Goal: Task Accomplishment & Management: Manage account settings

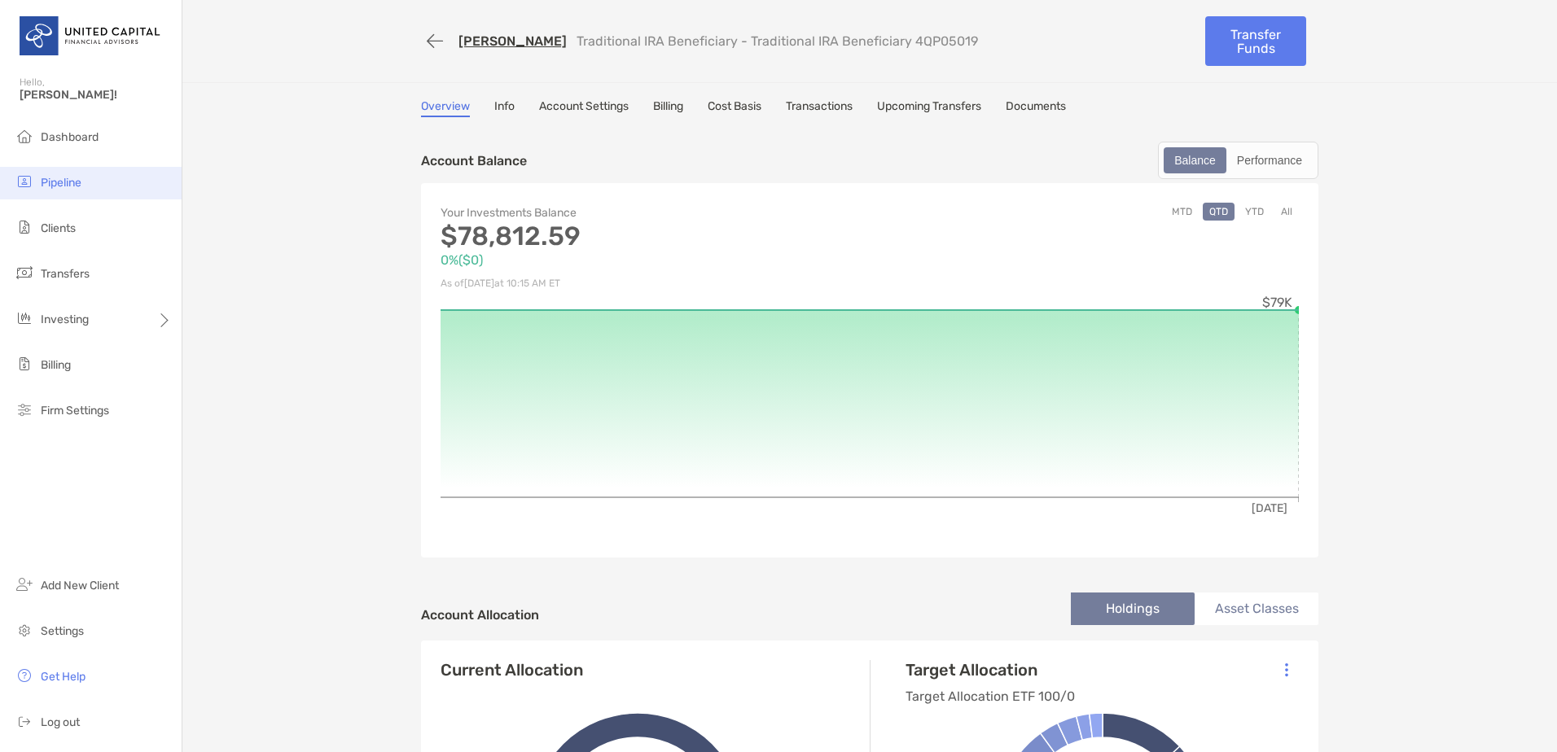
click at [98, 191] on li "Pipeline" at bounding box center [91, 183] width 182 height 33
click at [72, 183] on span "Pipeline" at bounding box center [61, 183] width 41 height 14
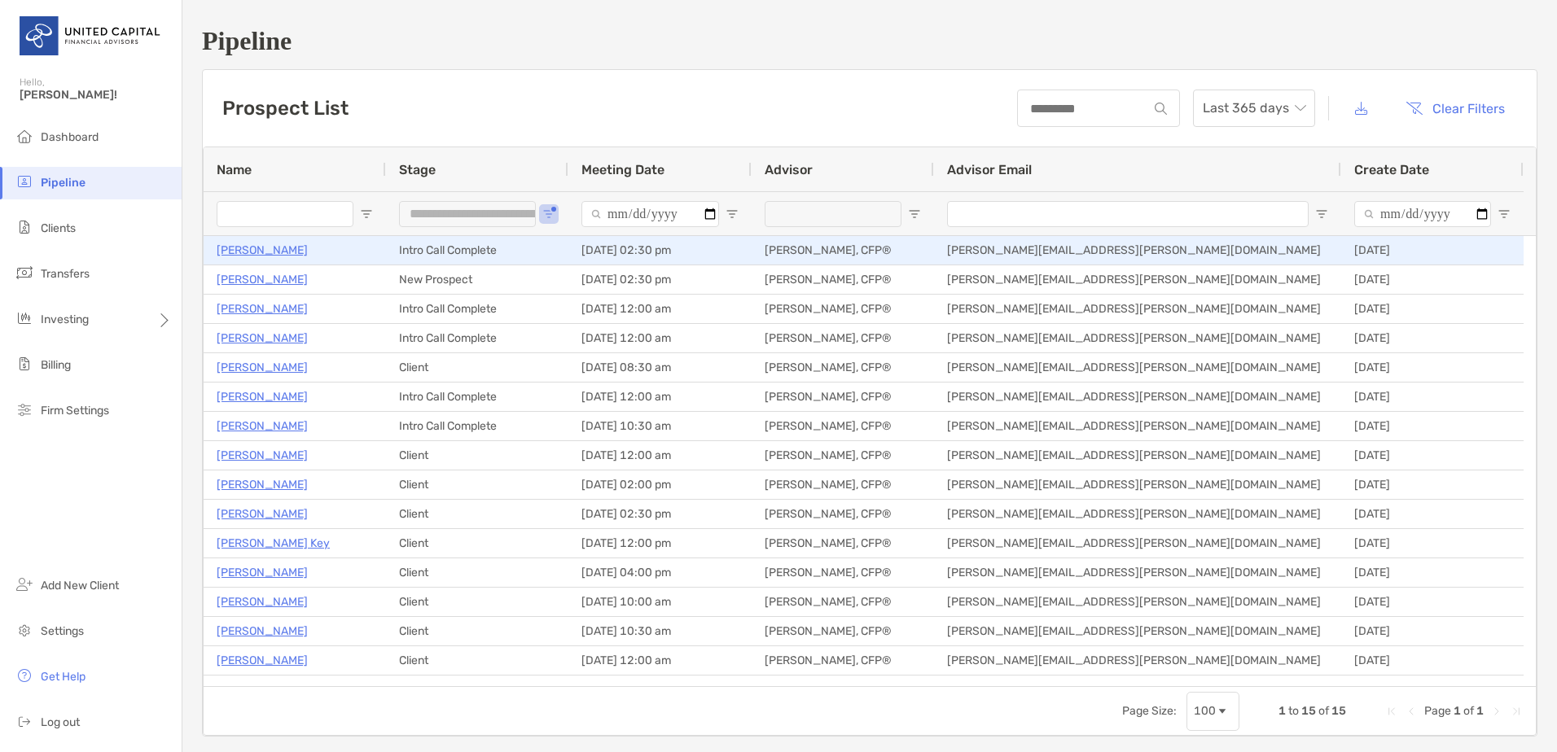
click at [267, 244] on p "David Lankford" at bounding box center [262, 250] width 91 height 20
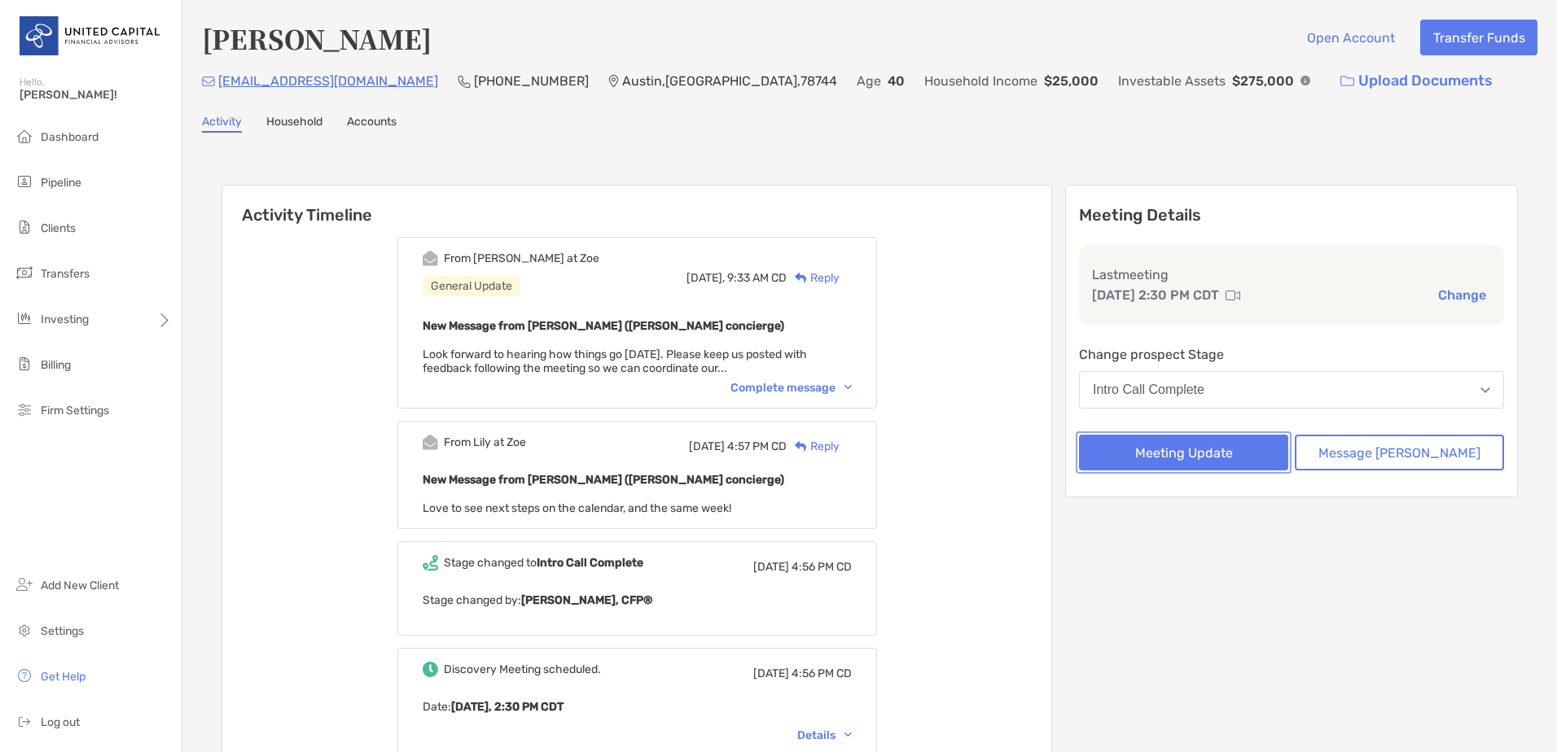
click at [1255, 458] on button "Meeting Update" at bounding box center [1183, 453] width 209 height 36
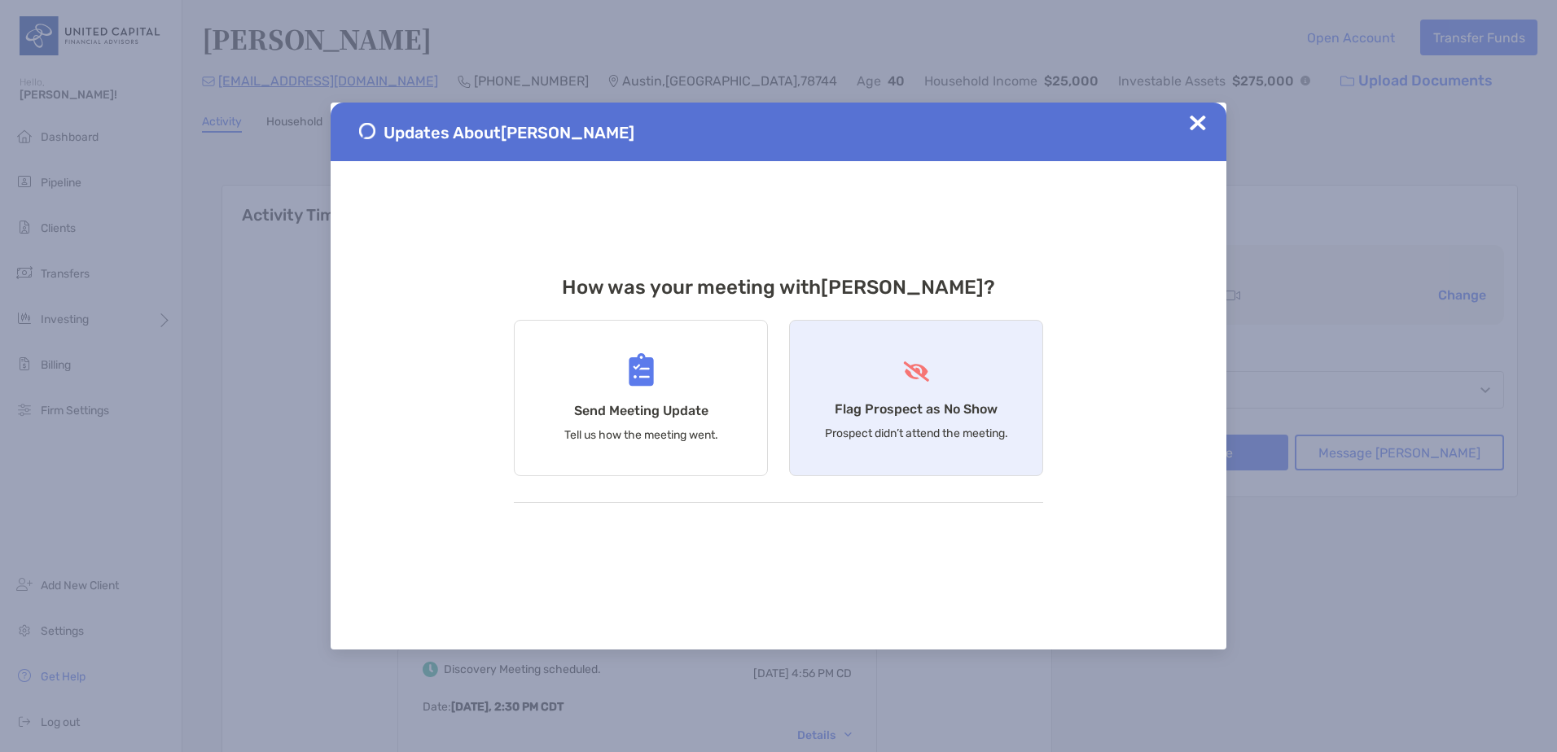
click at [873, 393] on div "Flag Prospect as No Show Prospect didn’t attend the meeting." at bounding box center [916, 398] width 254 height 156
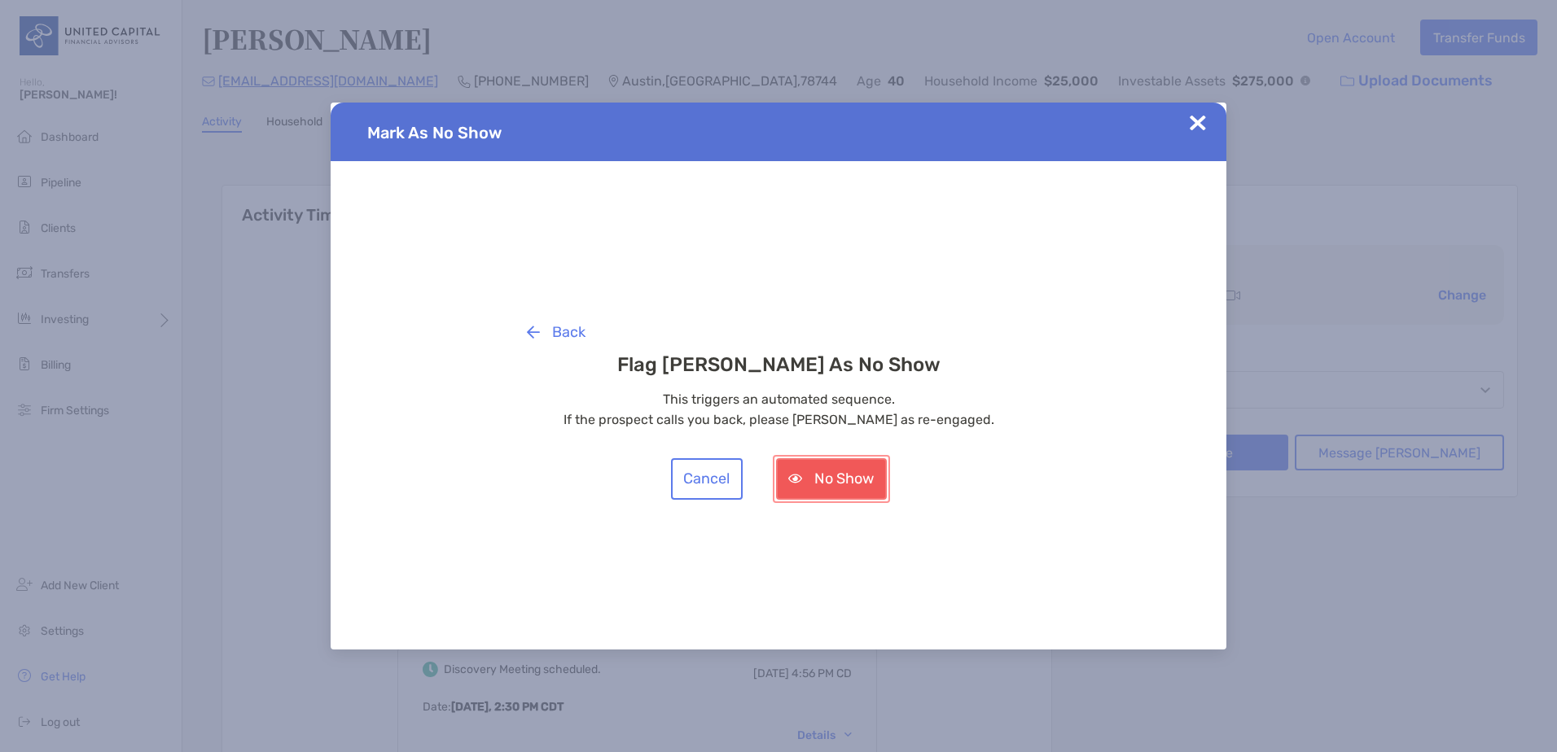
click at [826, 480] on button "No Show" at bounding box center [831, 479] width 111 height 42
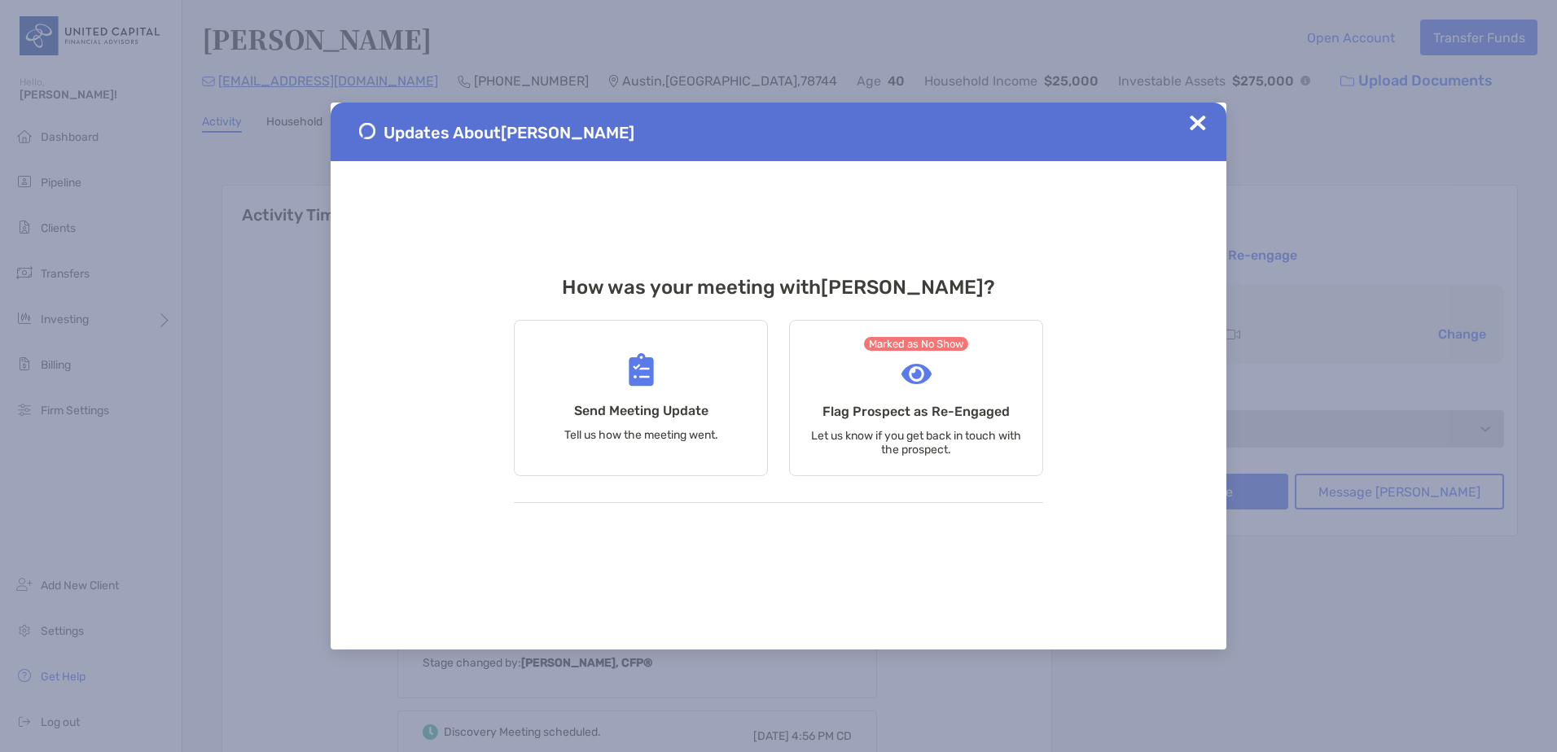
click at [1194, 124] on img at bounding box center [1198, 123] width 16 height 16
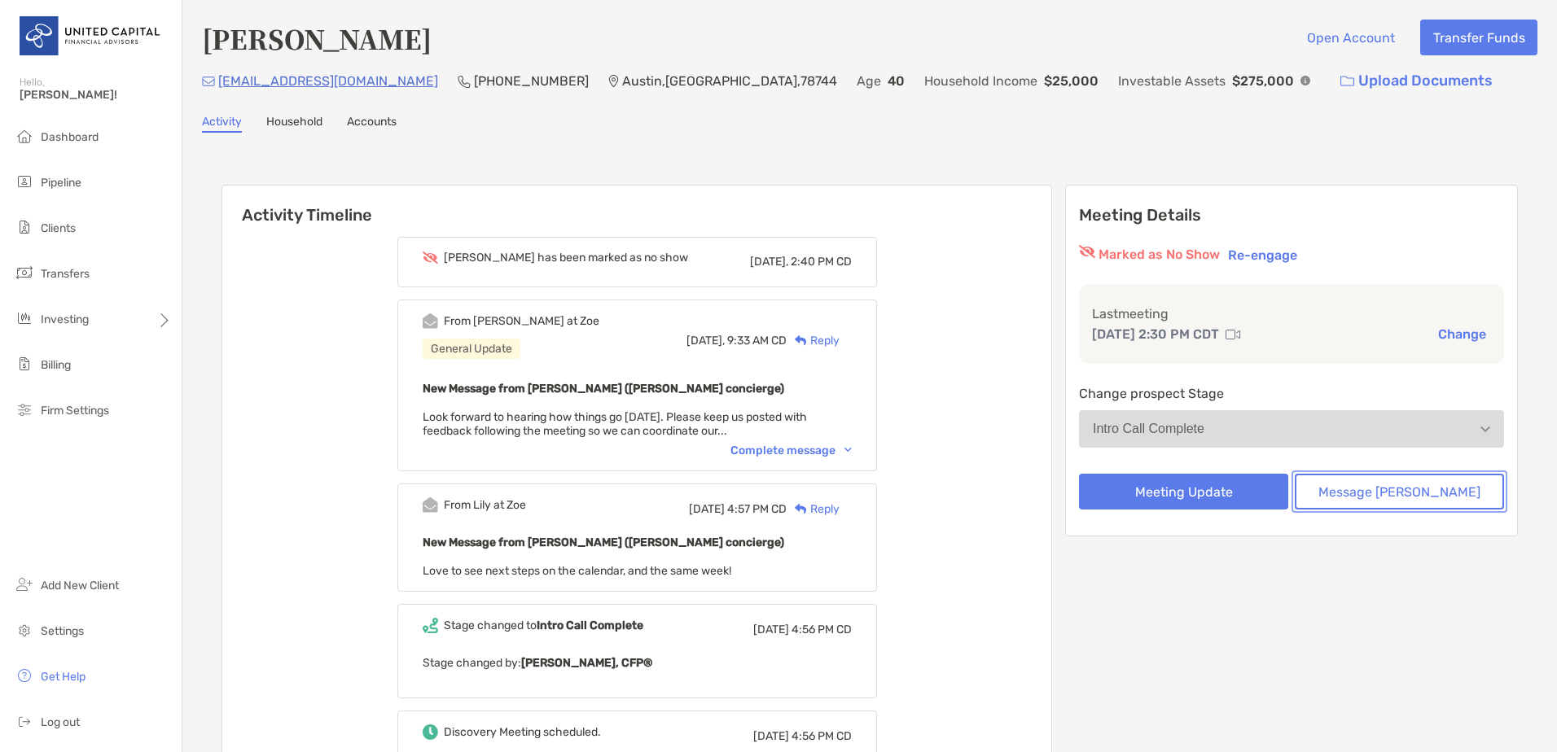
click at [1395, 495] on button "Message Zoe" at bounding box center [1399, 492] width 209 height 36
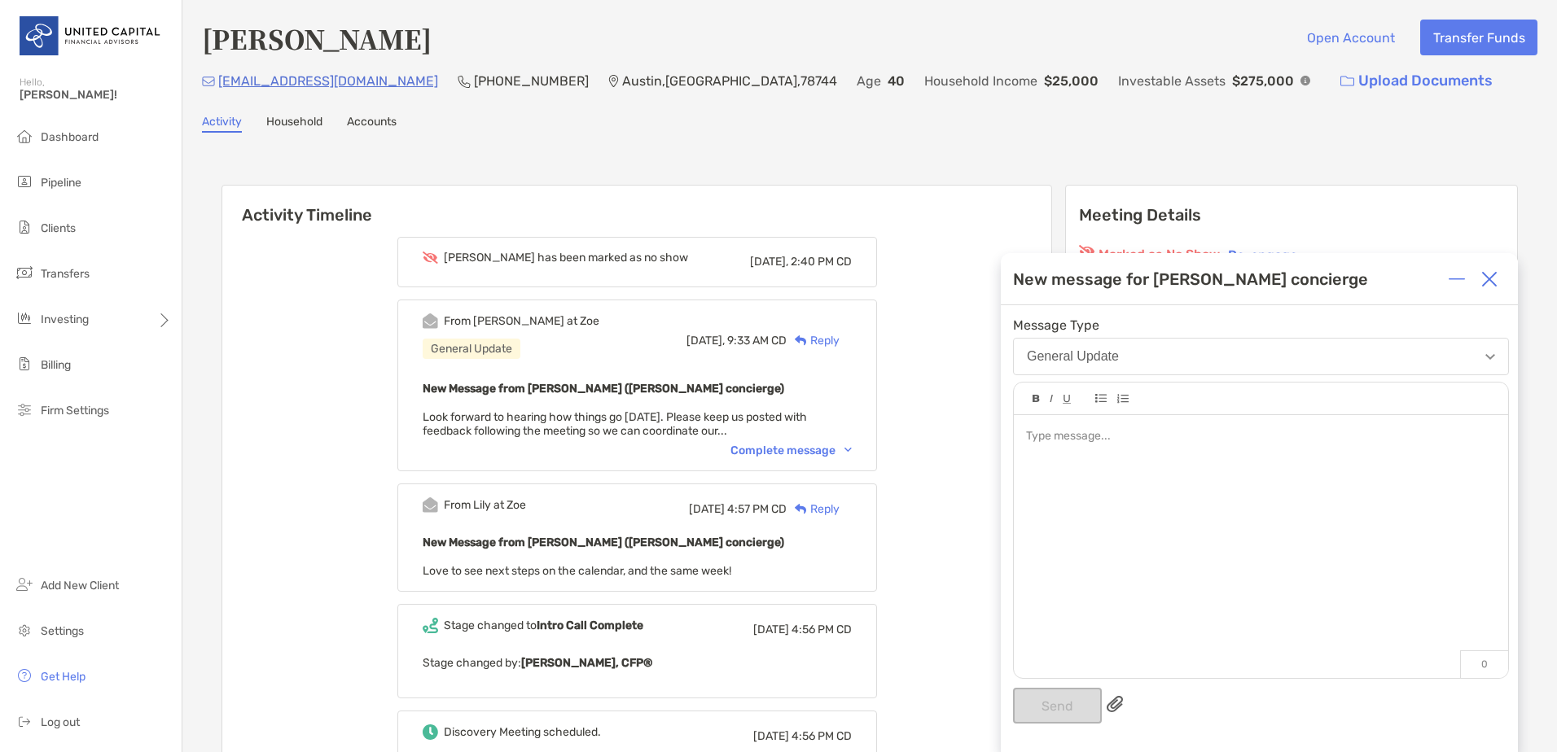
click at [1175, 487] on div at bounding box center [1261, 538] width 494 height 247
click at [1052, 700] on button "Send" at bounding box center [1057, 706] width 89 height 36
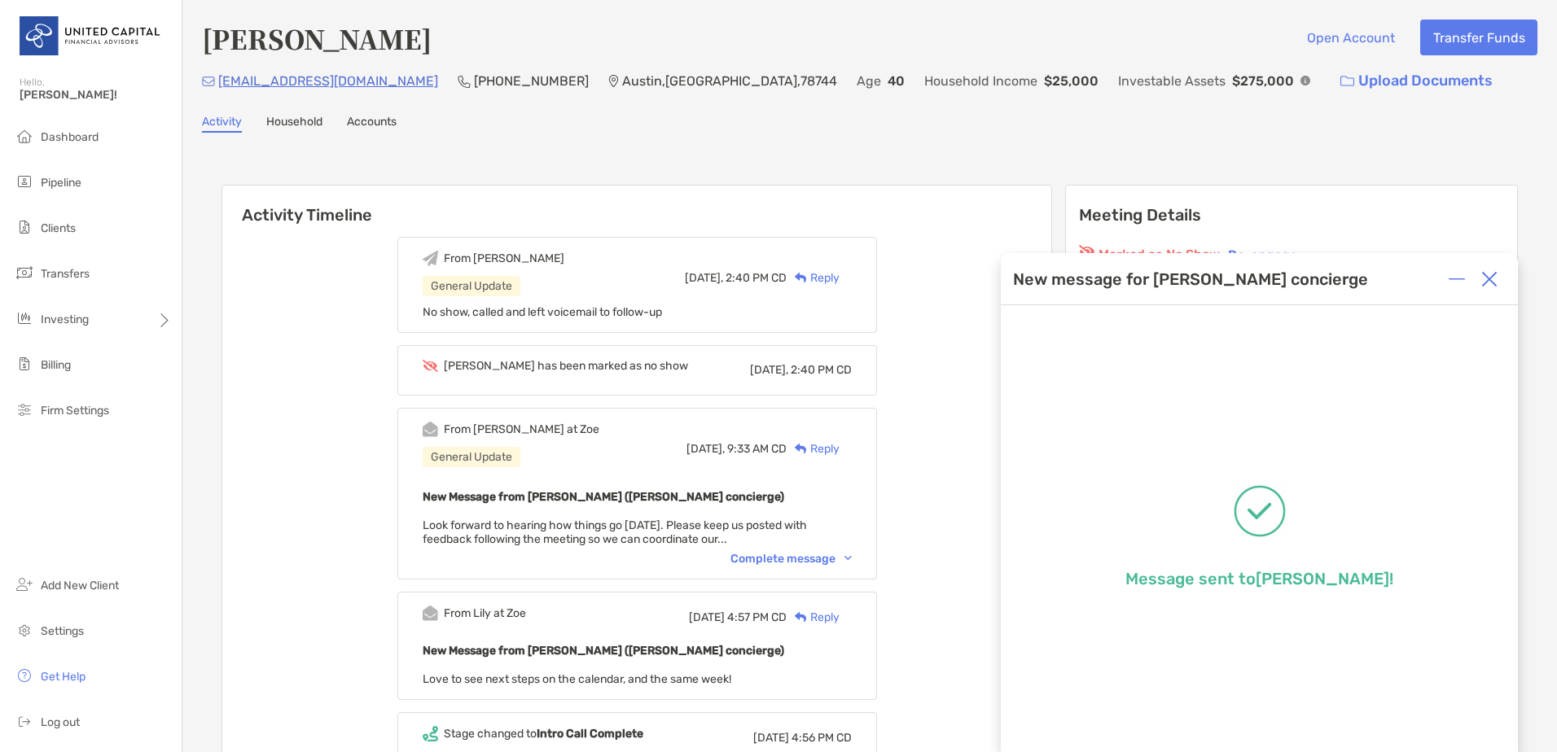
click at [1481, 283] on img at bounding box center [1489, 279] width 16 height 16
